Goal: Navigation & Orientation: Understand site structure

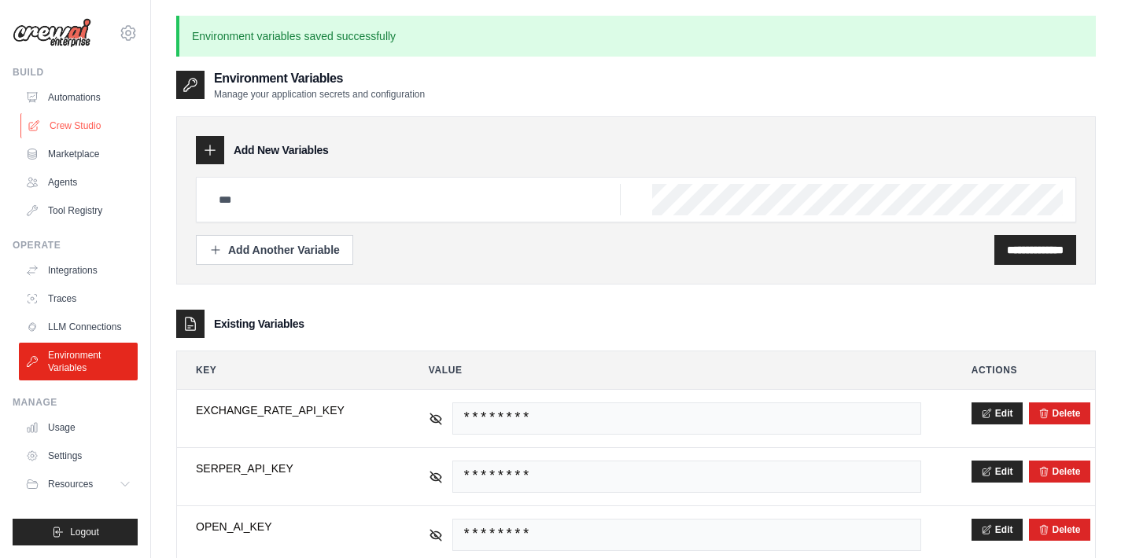
click at [90, 126] on link "Crew Studio" at bounding box center [79, 125] width 119 height 25
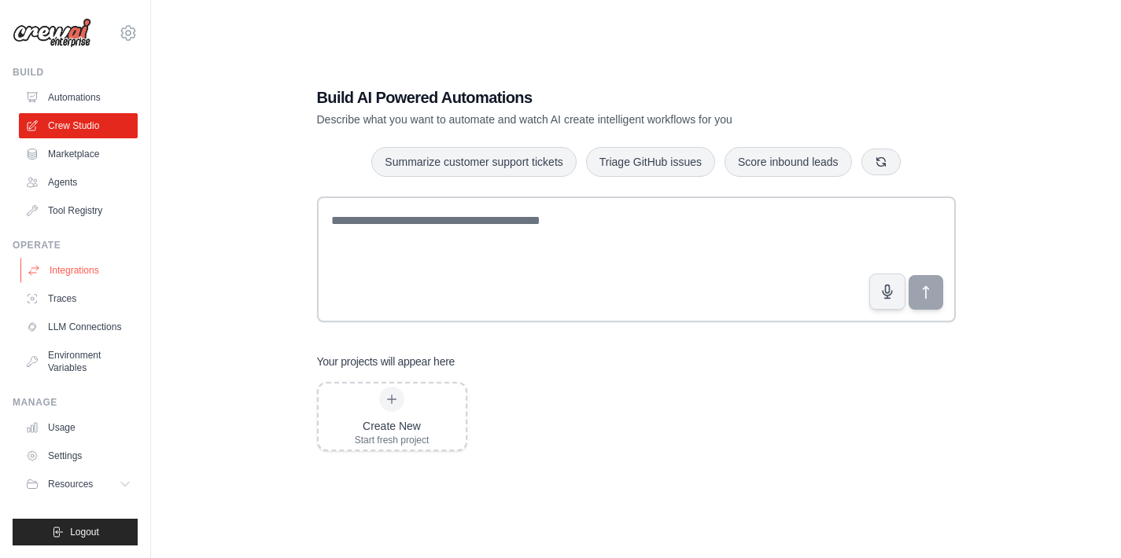
scroll to position [31, 0]
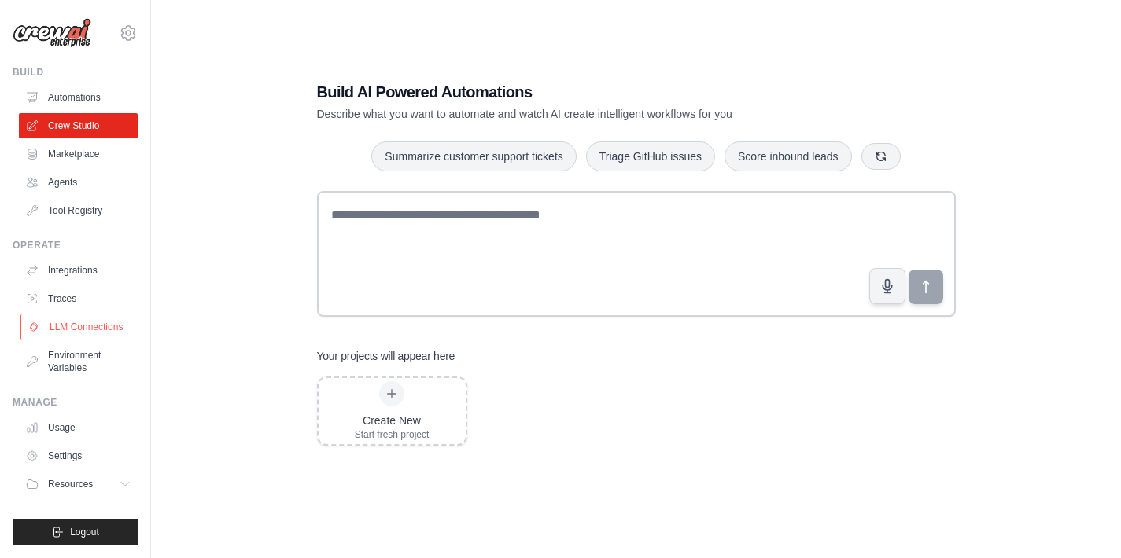
click at [90, 321] on link "LLM Connections" at bounding box center [79, 327] width 119 height 25
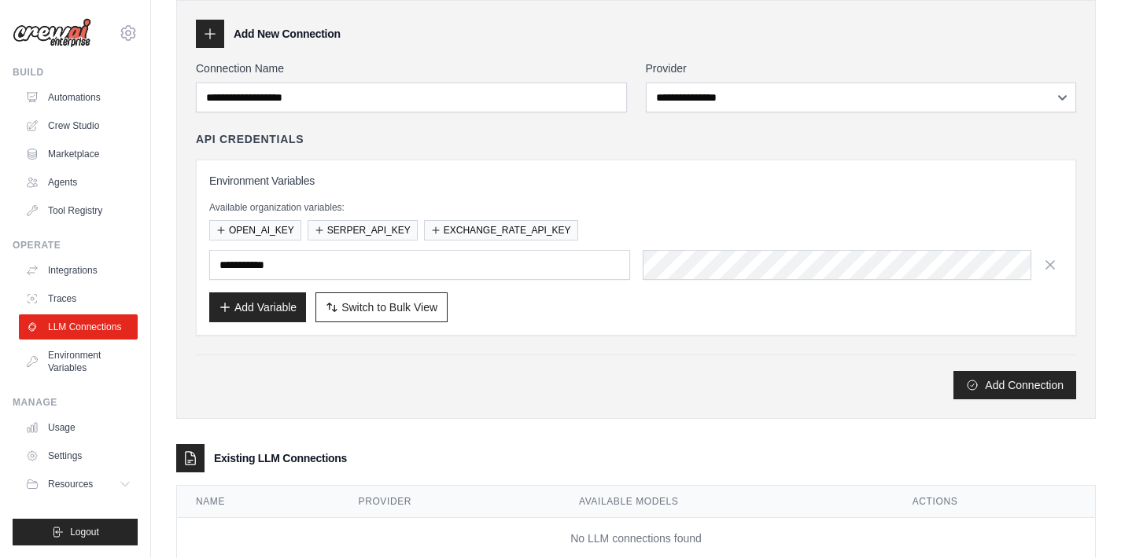
scroll to position [105, 0]
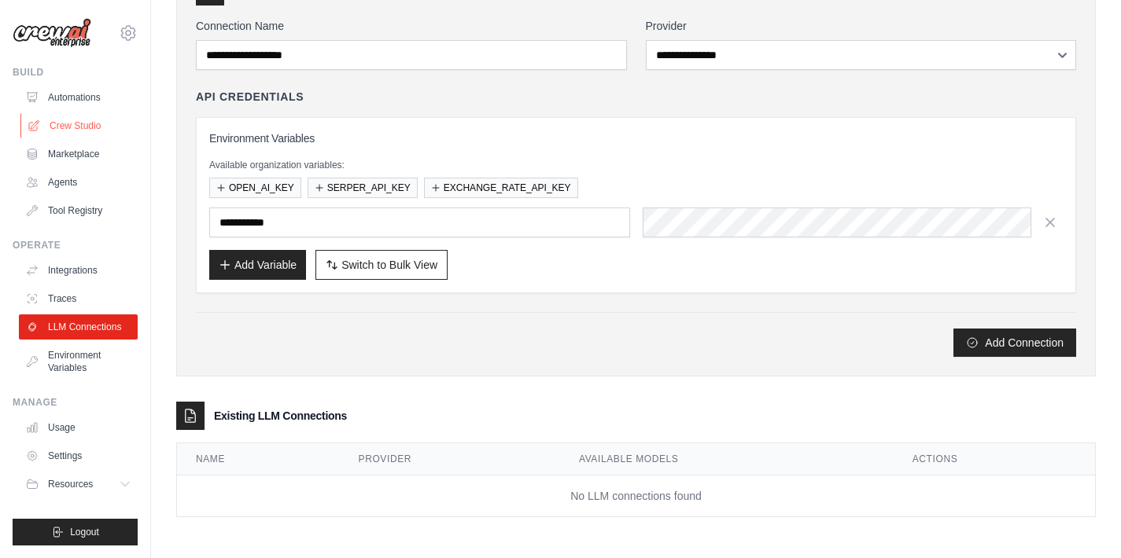
click at [89, 119] on link "Crew Studio" at bounding box center [79, 125] width 119 height 25
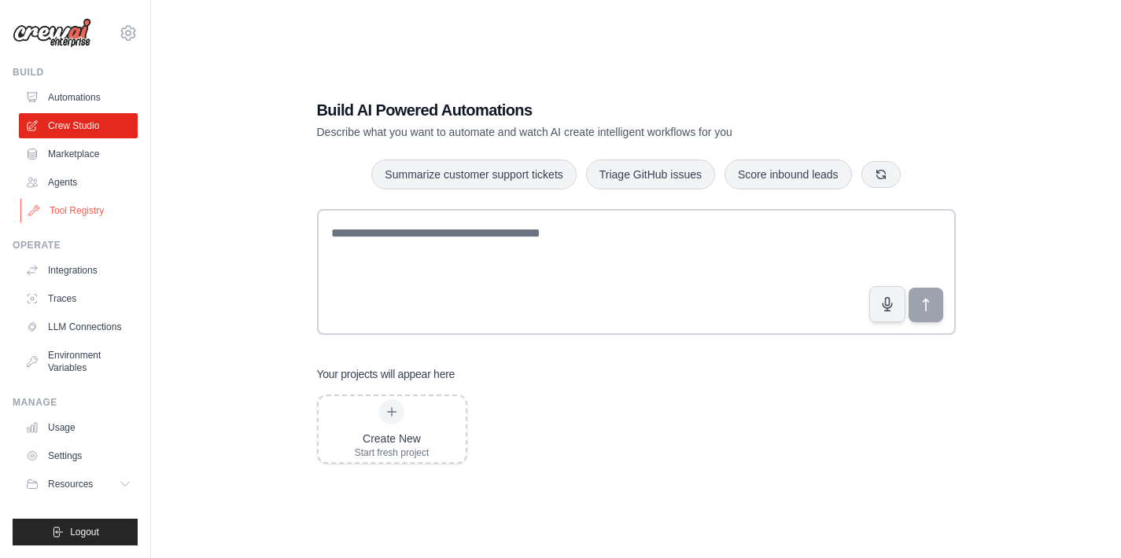
scroll to position [21, 0]
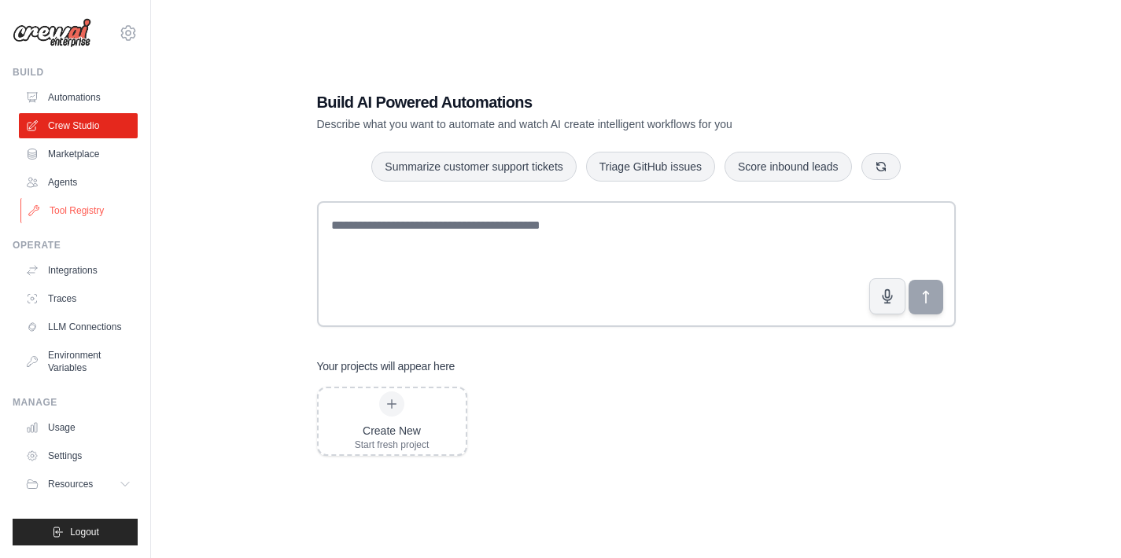
click at [69, 211] on link "Tool Registry" at bounding box center [79, 210] width 119 height 25
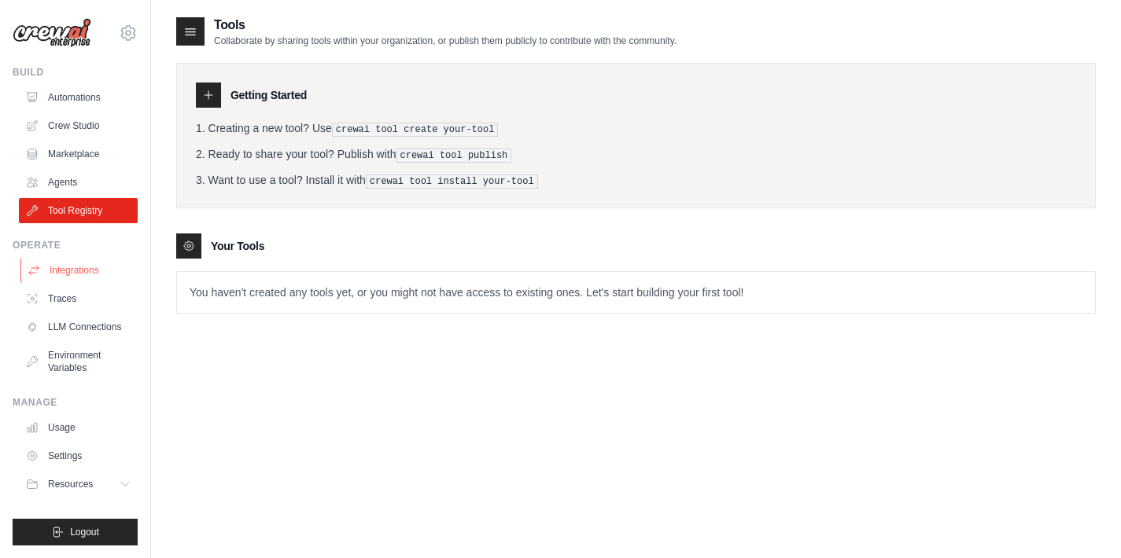
click at [75, 264] on link "Integrations" at bounding box center [79, 270] width 119 height 25
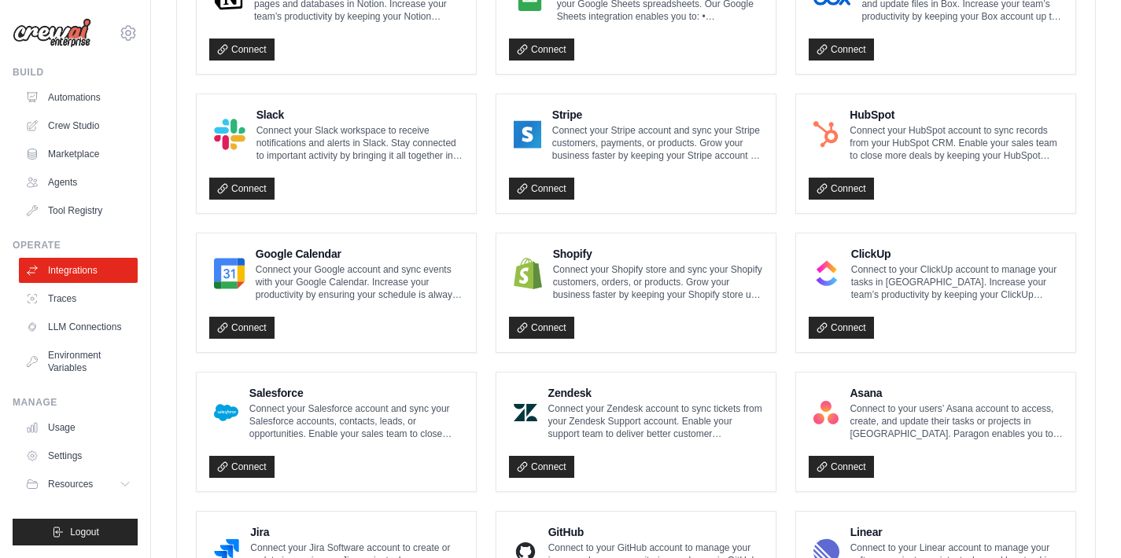
scroll to position [602, 0]
